Goal: Contribute content

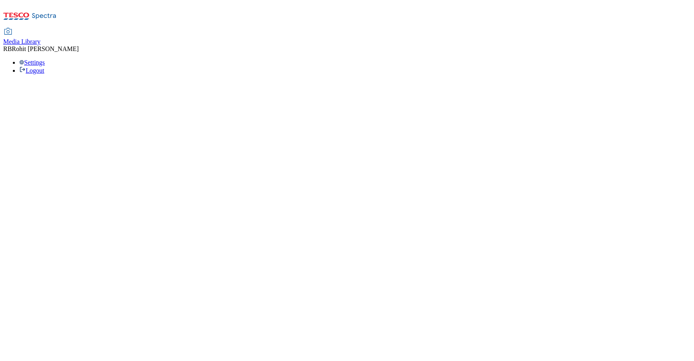
select select "flare-ghs-mktg"
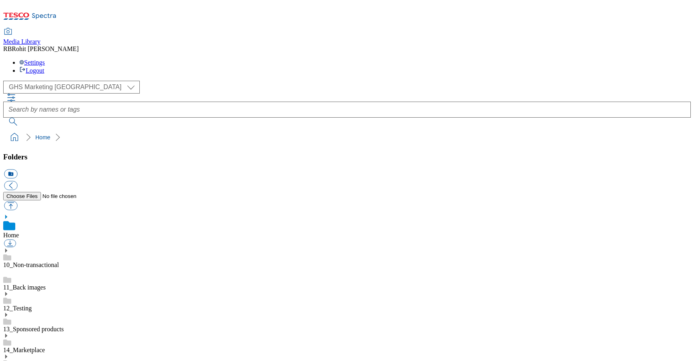
scroll to position [1, 0]
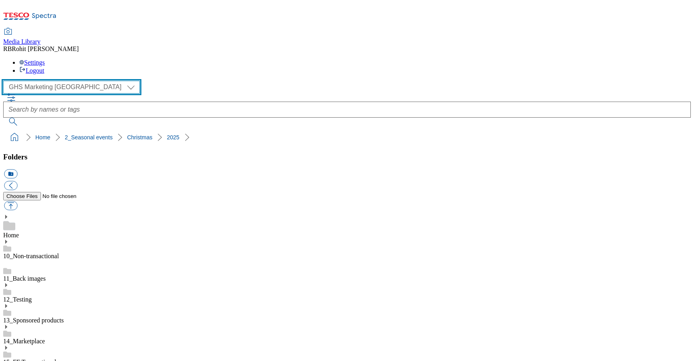
click at [58, 81] on select "Clubcard Marketing Clubcard ROI Dotcom UK GHS Marketing UK GHS ROI Realfood Tes…" at bounding box center [71, 87] width 136 height 13
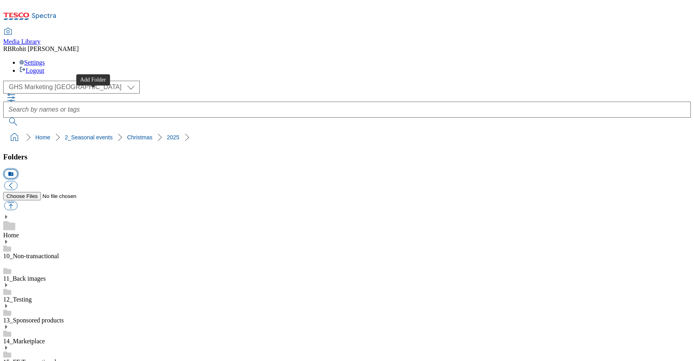
click at [17, 169] on button "icon_new_folder" at bounding box center [10, 173] width 13 height 9
type input "2533-Buylist-WF-"
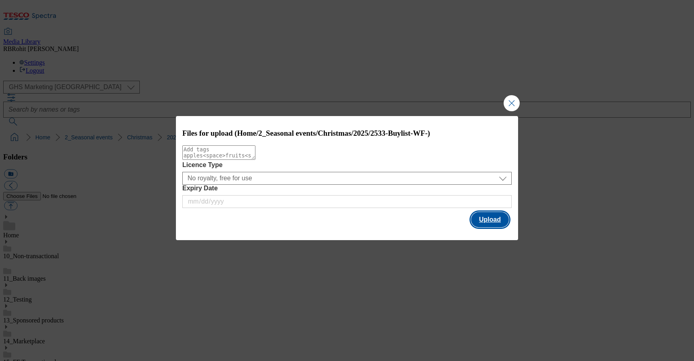
click at [482, 216] on button "Upload" at bounding box center [490, 219] width 38 height 15
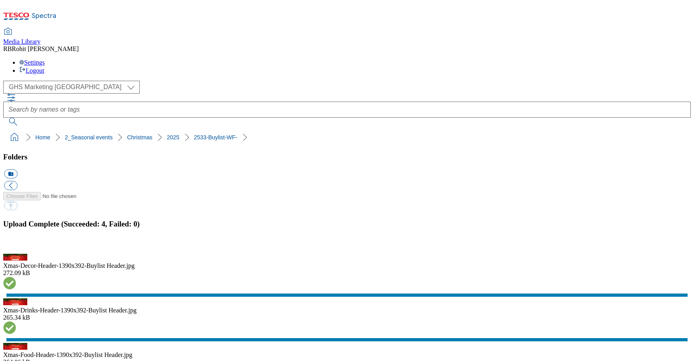
click at [16, 245] on button "button" at bounding box center [10, 249] width 12 height 8
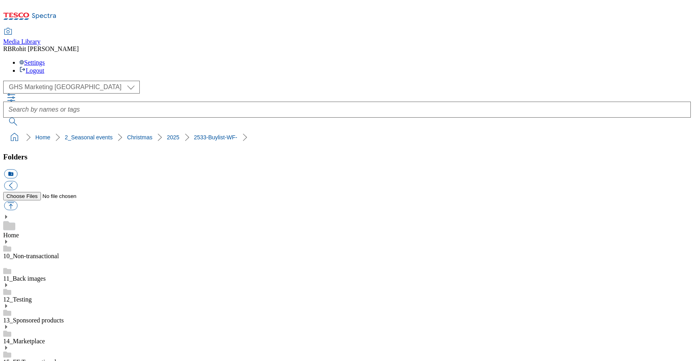
drag, startPoint x: 2, startPoint y: 81, endPoint x: 215, endPoint y: 77, distance: 212.8
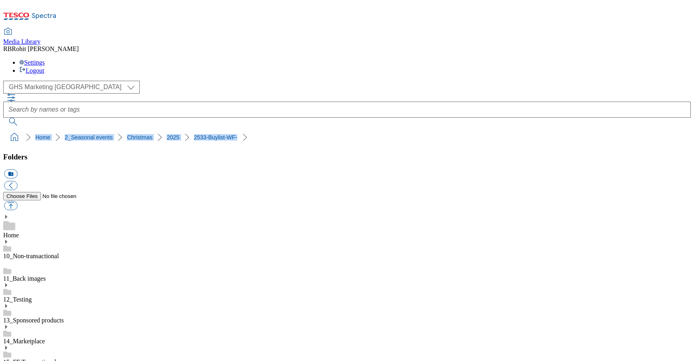
click at [215, 130] on nav "Home 2_Seasonal events Christmas 2025 2533-Buylist-WF-" at bounding box center [346, 137] width 687 height 15
copy ol "Home 2_Seasonal events Christmas 2025 2533-Buylist-WF-"
